Goal: Obtain resource: Obtain resource

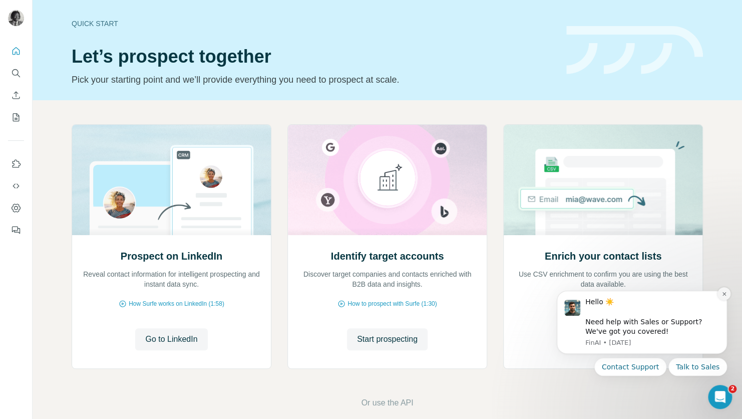
click at [725, 297] on button "Dismiss notification" at bounding box center [724, 293] width 13 height 13
click at [722, 294] on icon "Dismiss notification" at bounding box center [725, 294] width 6 height 6
click at [730, 292] on button "Dismiss notification" at bounding box center [724, 293] width 13 height 13
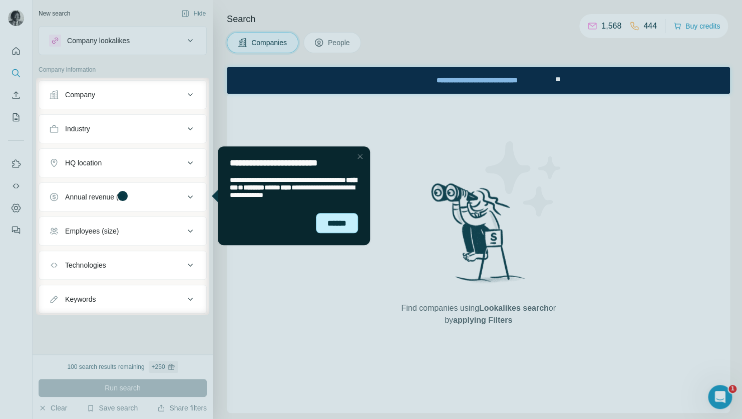
click at [348, 228] on div "******" at bounding box center [336, 223] width 42 height 21
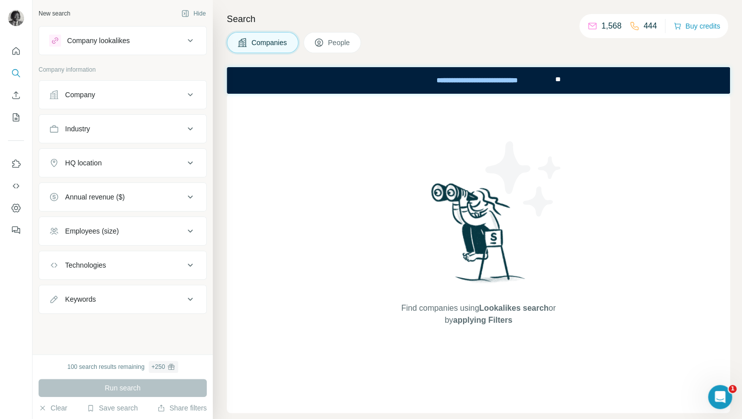
click at [179, 94] on div "Company" at bounding box center [116, 95] width 135 height 10
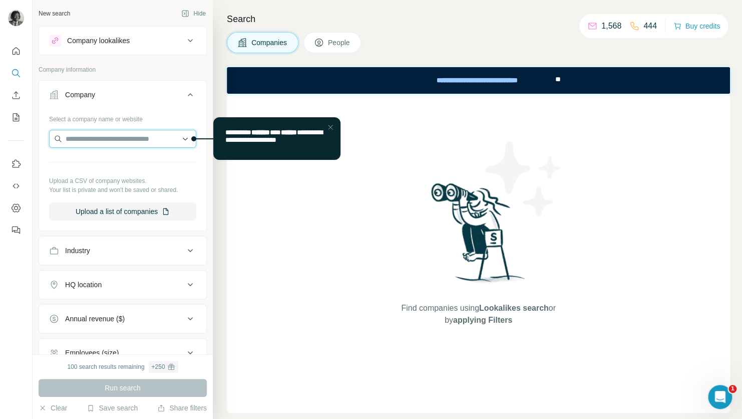
click at [137, 140] on input "text" at bounding box center [122, 139] width 147 height 18
click at [147, 82] on div "Company Select a company name or website Upload a CSV of company websites. Your…" at bounding box center [123, 155] width 168 height 151
click at [317, 42] on icon at bounding box center [319, 43] width 8 height 8
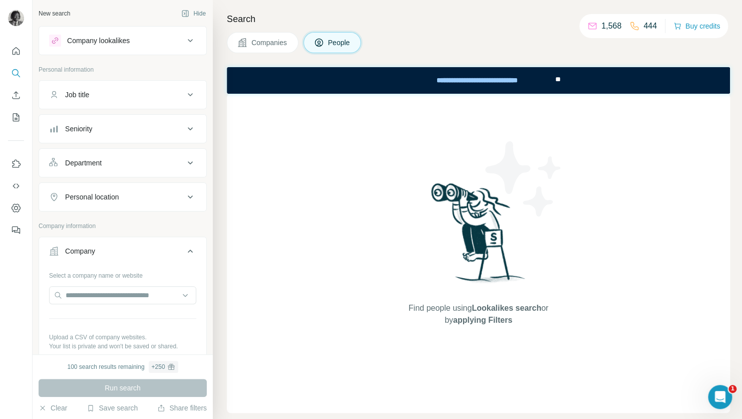
click at [175, 98] on div "Job title" at bounding box center [116, 95] width 135 height 10
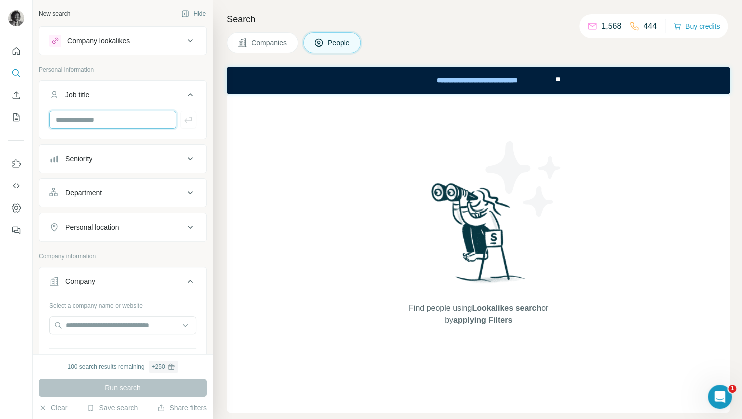
click at [149, 117] on input "text" at bounding box center [112, 120] width 127 height 18
type input "**********"
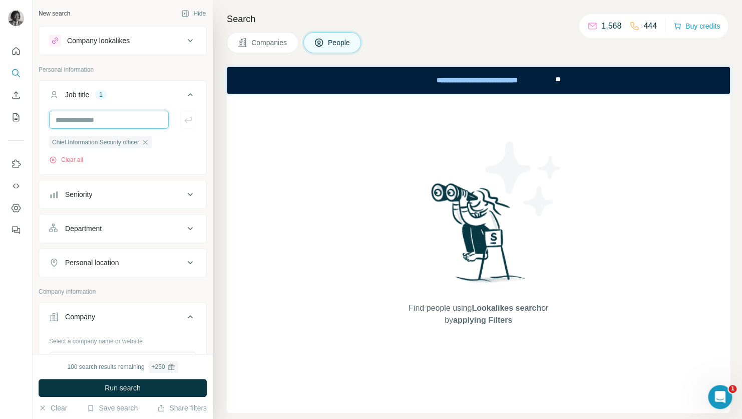
scroll to position [0, 0]
type input "**********"
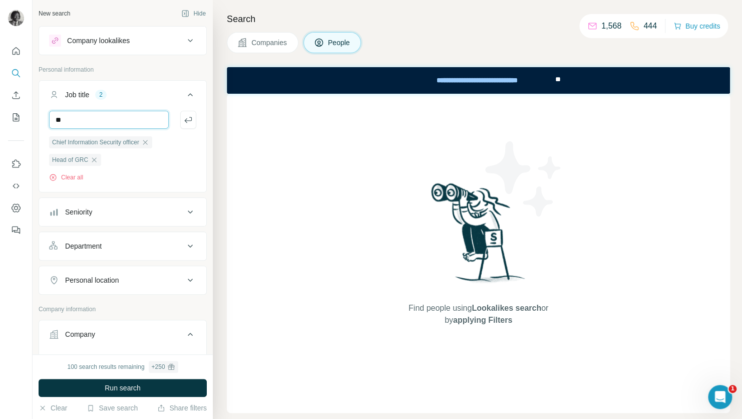
type input "*"
type input "**********"
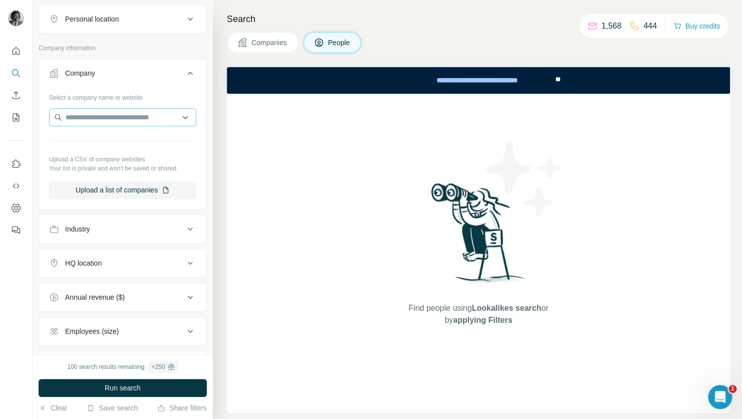
scroll to position [300, 0]
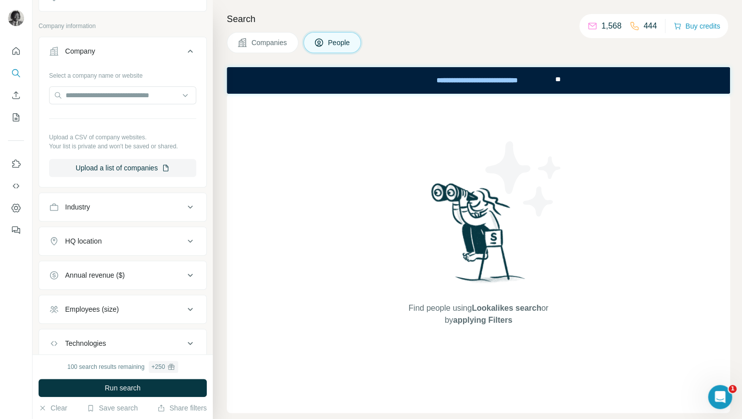
click at [163, 234] on button "HQ location" at bounding box center [122, 241] width 167 height 24
click at [163, 266] on input "text" at bounding box center [122, 266] width 147 height 18
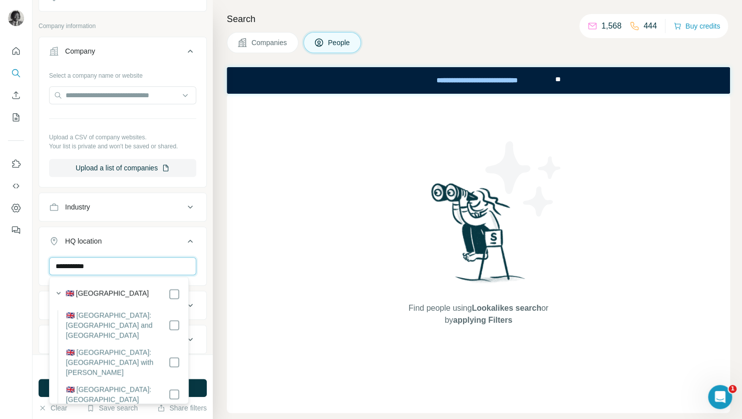
type input "**********"
click at [195, 264] on div "**********" at bounding box center [122, 288] width 167 height 62
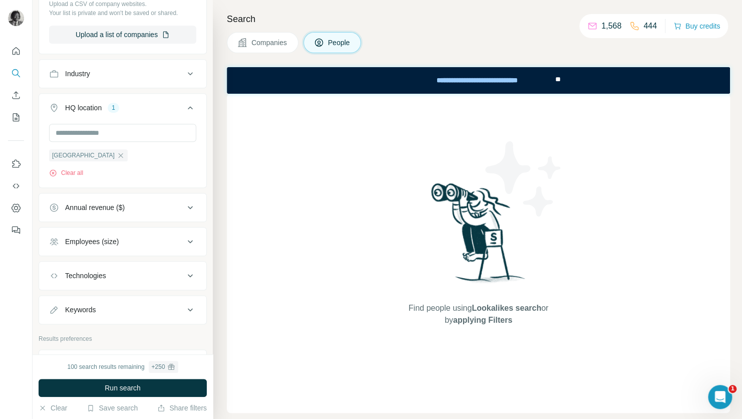
scroll to position [451, 0]
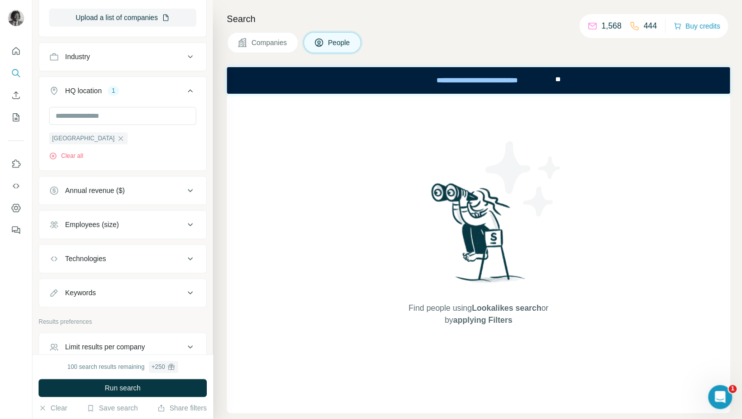
click at [184, 227] on icon at bounding box center [190, 224] width 12 height 12
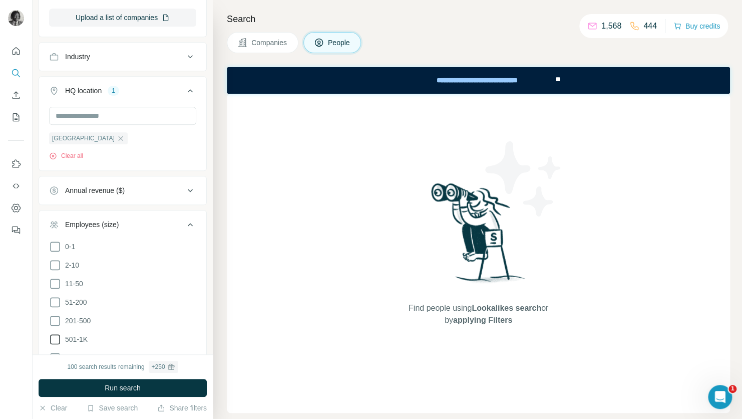
click at [57, 338] on icon at bounding box center [55, 339] width 12 height 12
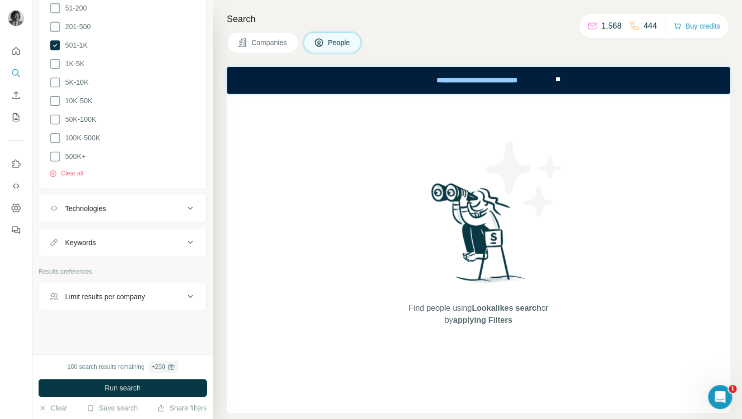
click at [174, 208] on div "Technologies" at bounding box center [116, 208] width 135 height 10
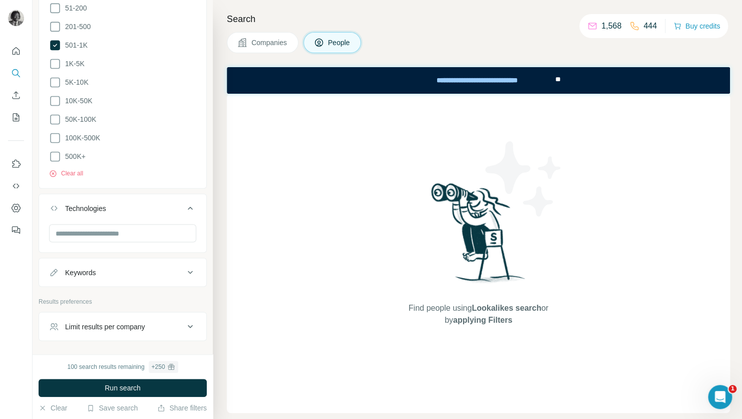
click at [174, 208] on div "Technologies" at bounding box center [116, 208] width 135 height 10
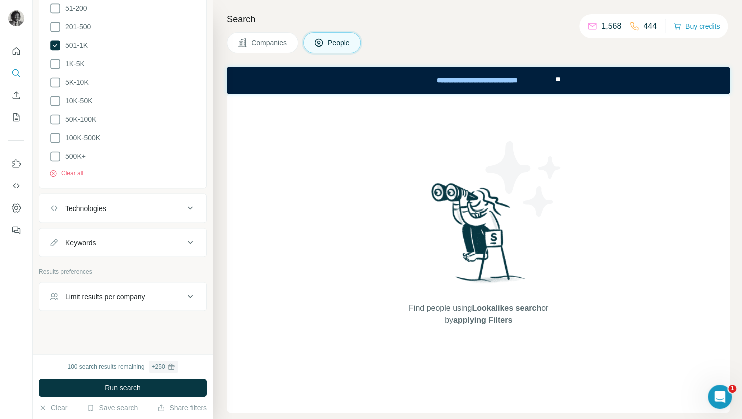
click at [184, 236] on icon at bounding box center [190, 242] width 12 height 12
click at [138, 267] on input "text" at bounding box center [112, 267] width 127 height 18
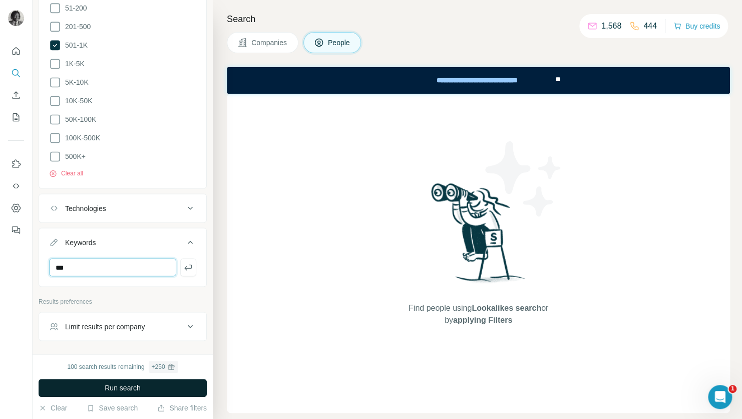
type input "***"
click at [147, 384] on button "Run search" at bounding box center [123, 388] width 168 height 18
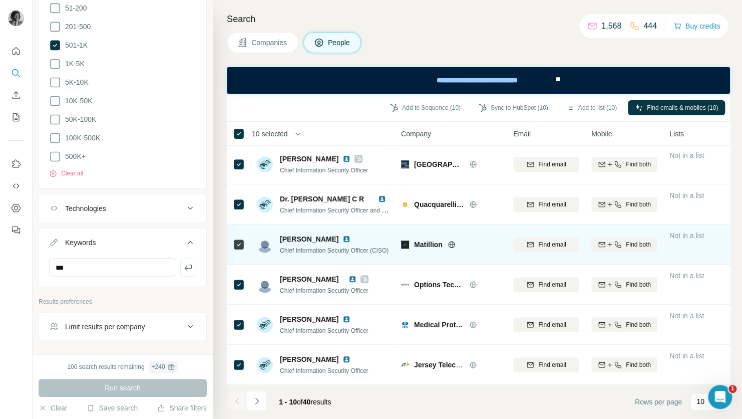
scroll to position [166, 0]
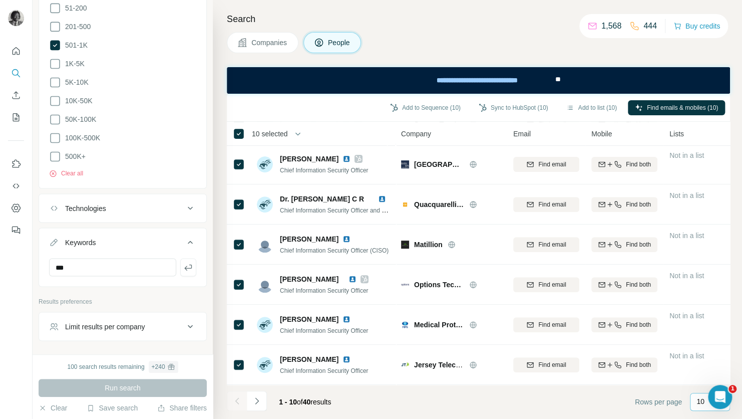
click at [699, 401] on p "10" at bounding box center [701, 401] width 8 height 10
click at [708, 358] on div "20" at bounding box center [710, 361] width 23 height 10
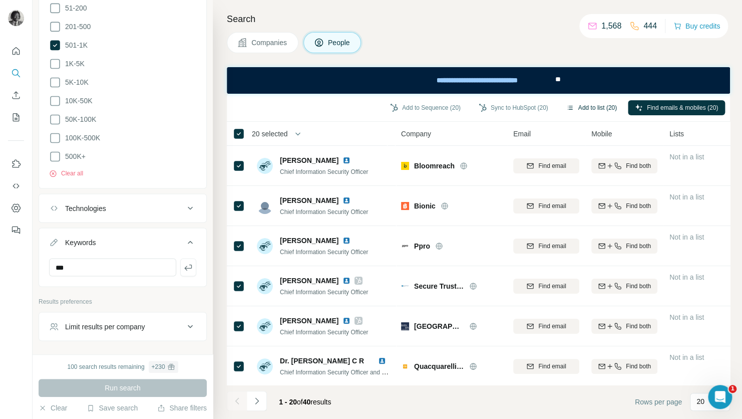
click at [586, 104] on button "Add to list (20)" at bounding box center [591, 107] width 65 height 15
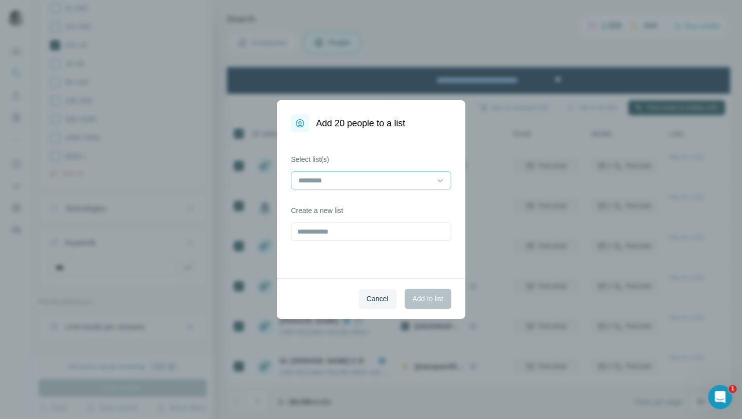
click at [350, 183] on input at bounding box center [364, 180] width 135 height 11
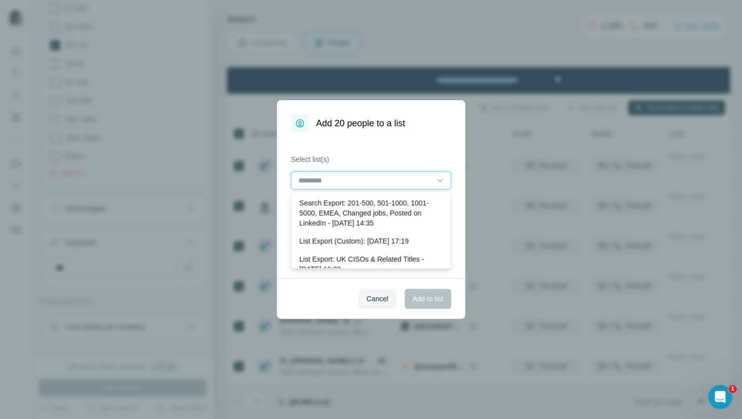
click at [362, 180] on input at bounding box center [364, 180] width 135 height 11
click at [419, 177] on input at bounding box center [364, 180] width 135 height 11
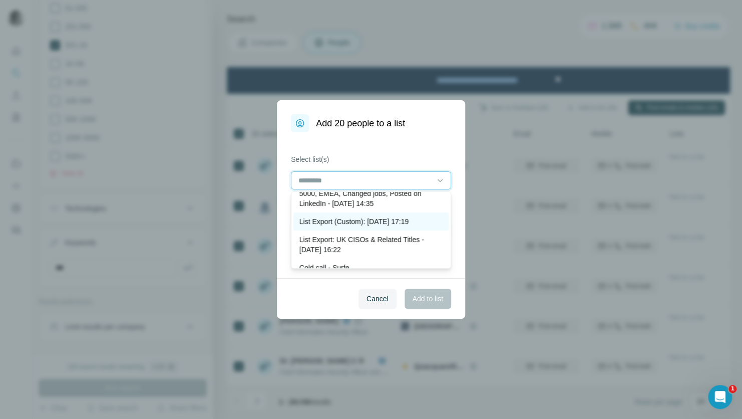
scroll to position [30, 0]
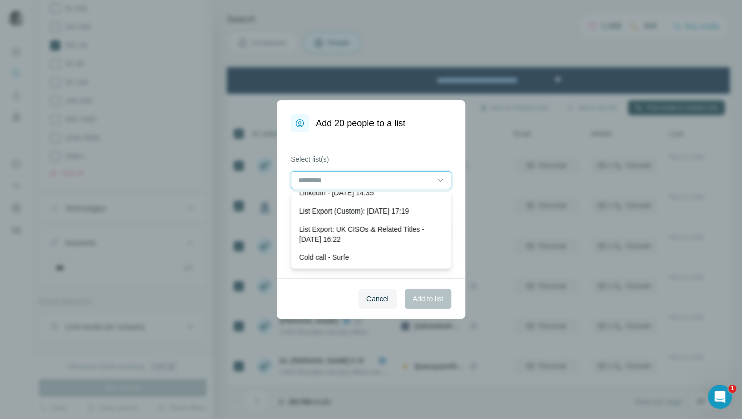
click at [432, 182] on input at bounding box center [364, 180] width 135 height 11
click at [438, 181] on icon at bounding box center [440, 180] width 10 height 10
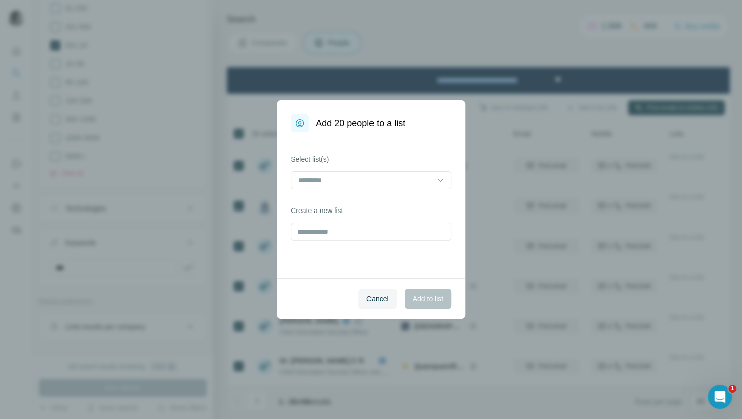
click at [429, 146] on div "Select list(s) Create a new list" at bounding box center [371, 205] width 188 height 146
click at [395, 233] on input "text" at bounding box center [371, 231] width 160 height 18
type input "**********"
click at [432, 298] on span "Add to list" at bounding box center [428, 298] width 31 height 10
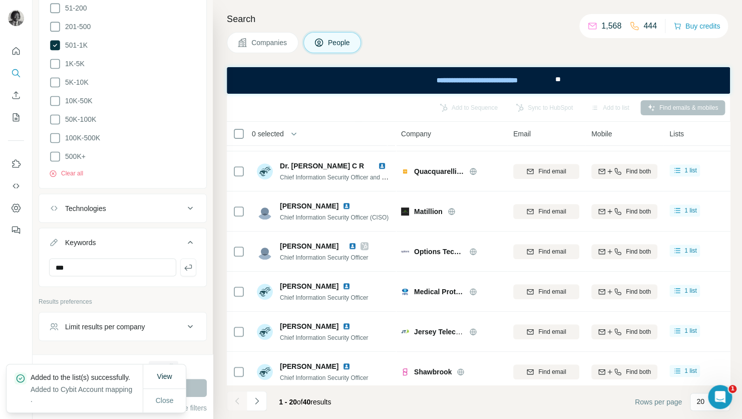
scroll to position [200, 0]
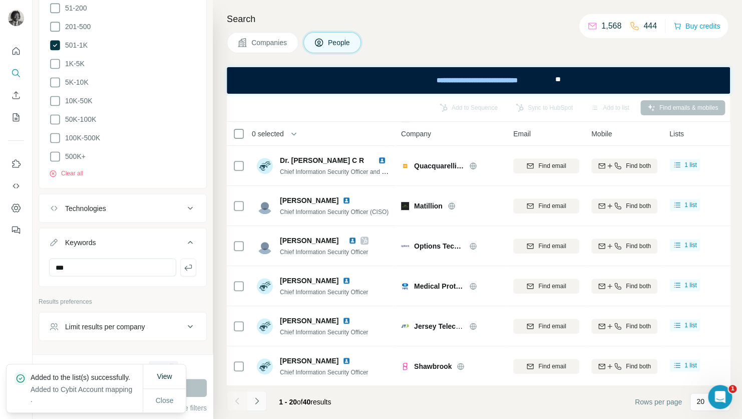
click at [252, 406] on button "Navigate to next page" at bounding box center [257, 401] width 20 height 20
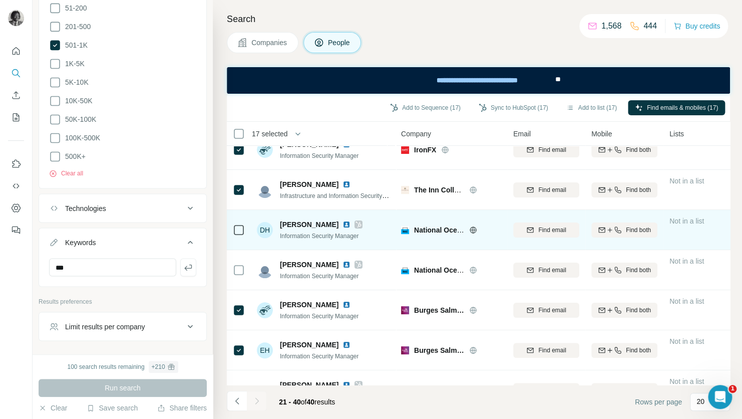
scroll to position [0, 0]
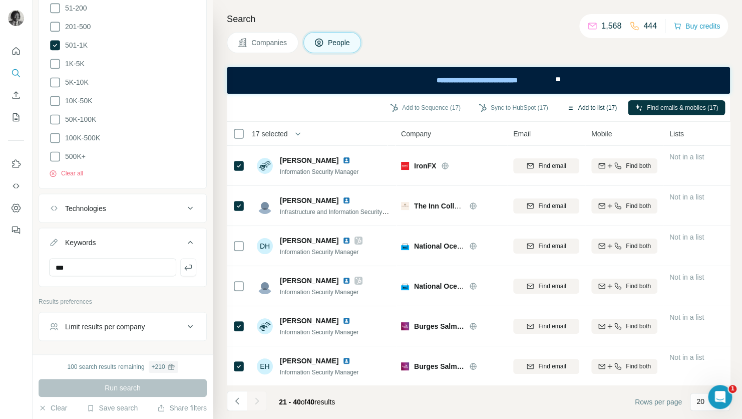
click at [571, 109] on button "Add to list (17)" at bounding box center [591, 107] width 65 height 15
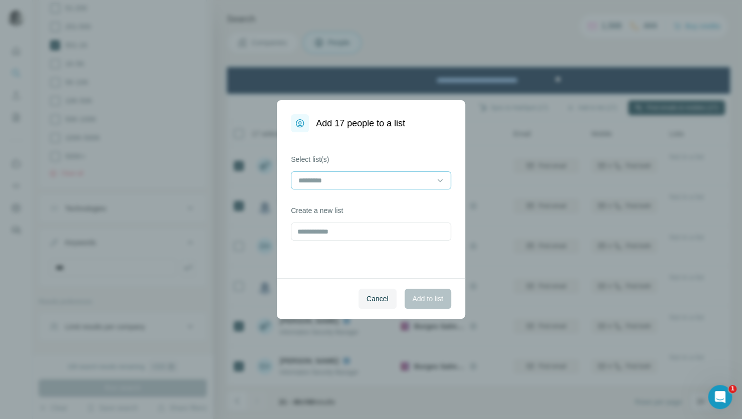
click at [411, 177] on input at bounding box center [364, 180] width 135 height 11
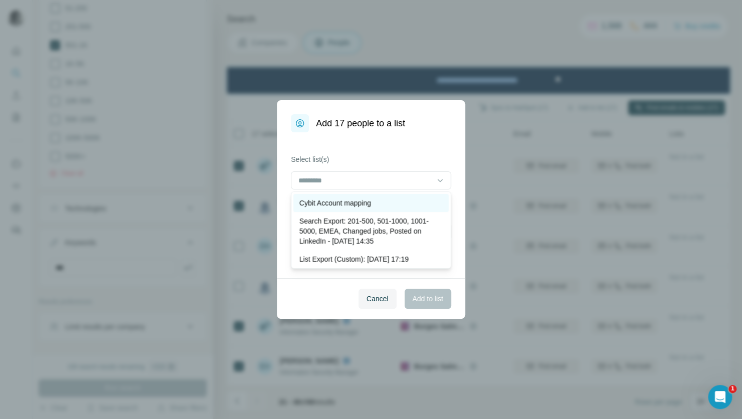
click at [407, 208] on div "Cybit Account mapping" at bounding box center [370, 203] width 155 height 18
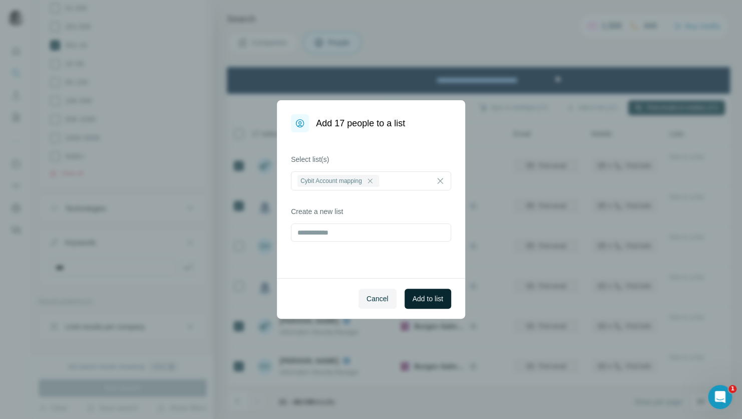
click at [416, 300] on span "Add to list" at bounding box center [428, 298] width 31 height 10
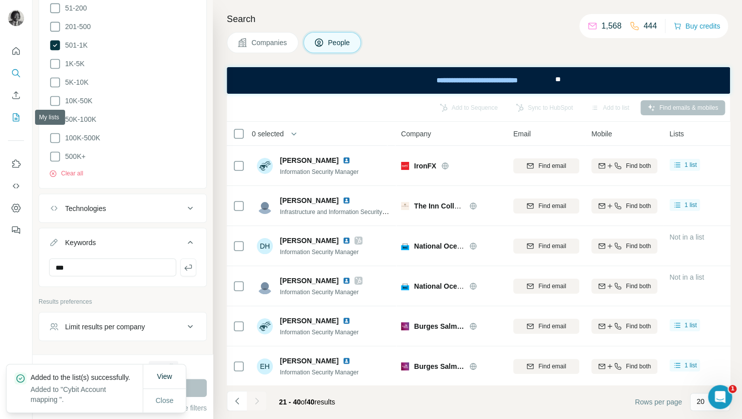
click at [18, 116] on icon "My lists" at bounding box center [16, 117] width 10 height 10
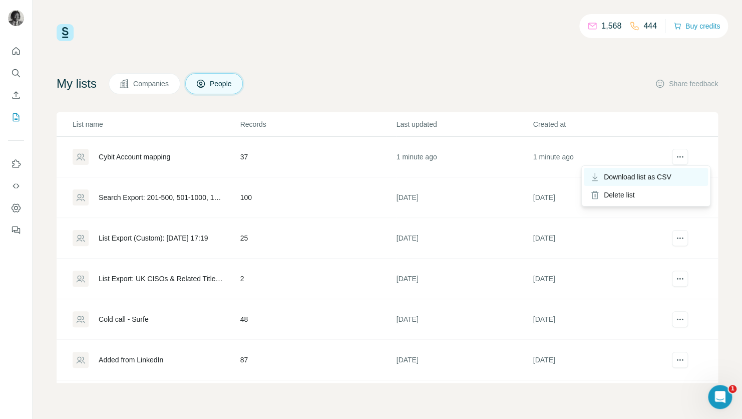
click at [663, 173] on span "Download list as CSV" at bounding box center [638, 177] width 68 height 10
